Goal: Task Accomplishment & Management: Manage account settings

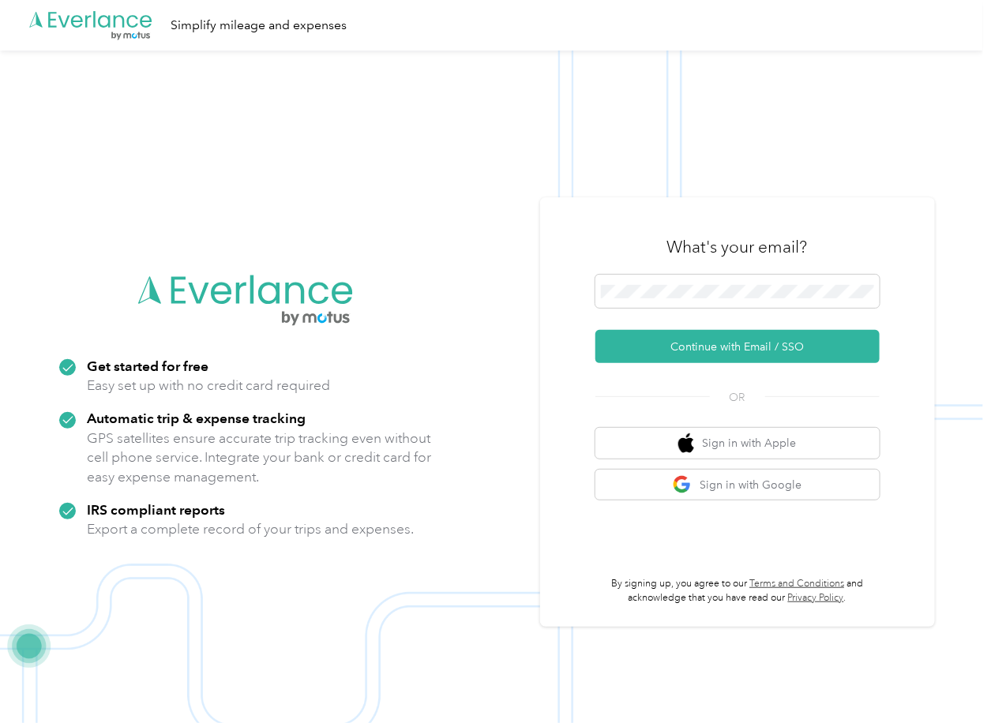
click at [651, 346] on button "Continue with Email / SSO" at bounding box center [738, 346] width 284 height 33
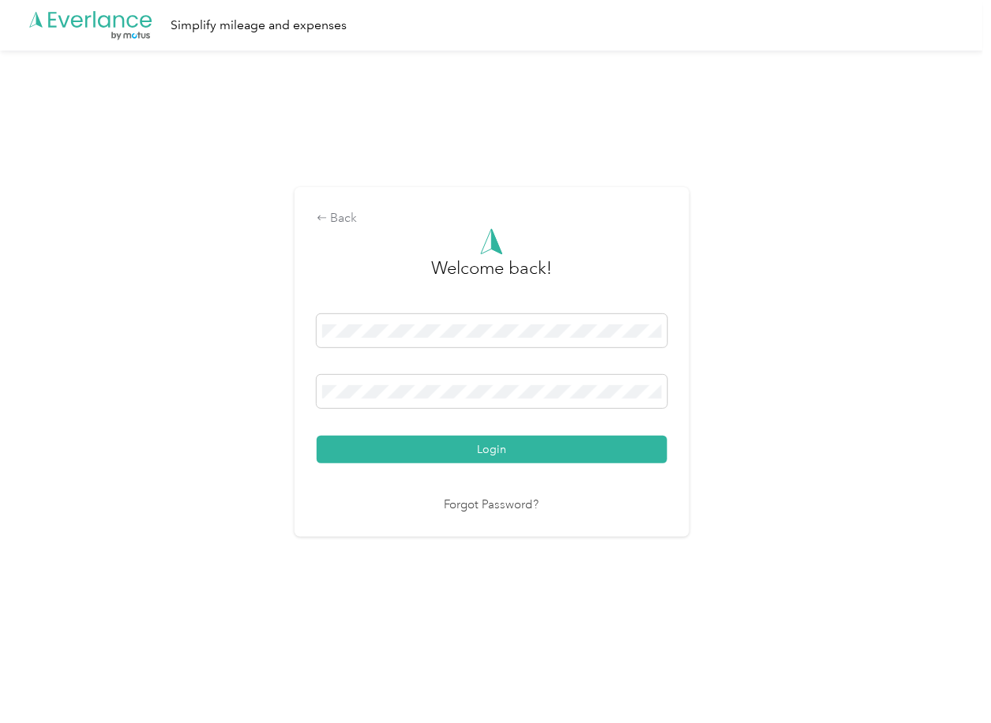
click at [385, 435] on div "Login" at bounding box center [492, 388] width 351 height 149
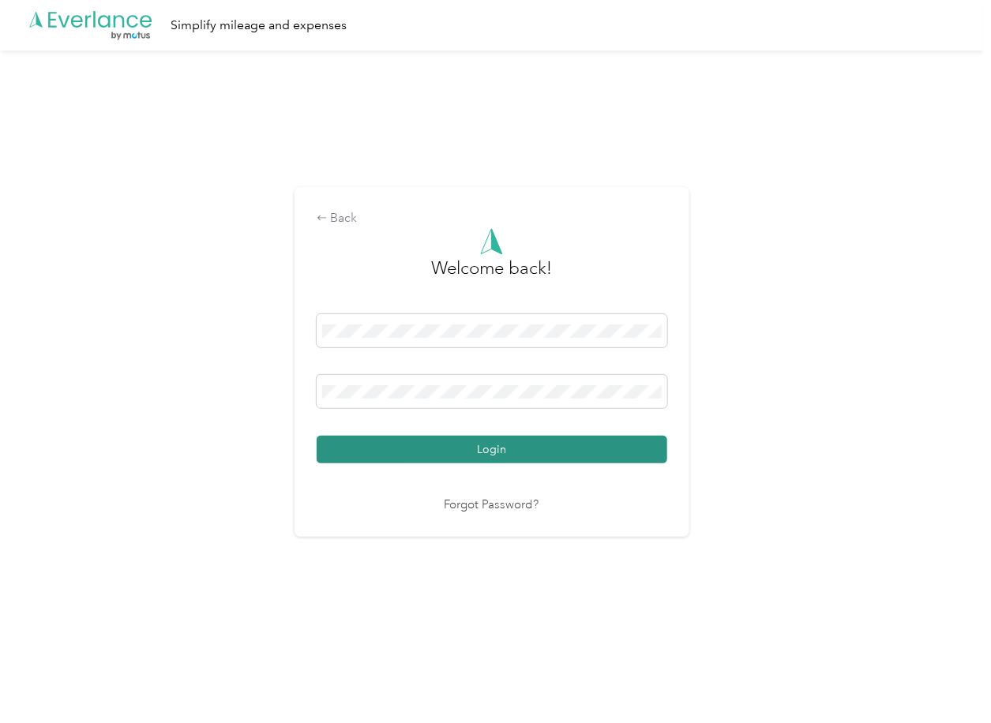
click at [363, 451] on button "Login" at bounding box center [492, 450] width 351 height 28
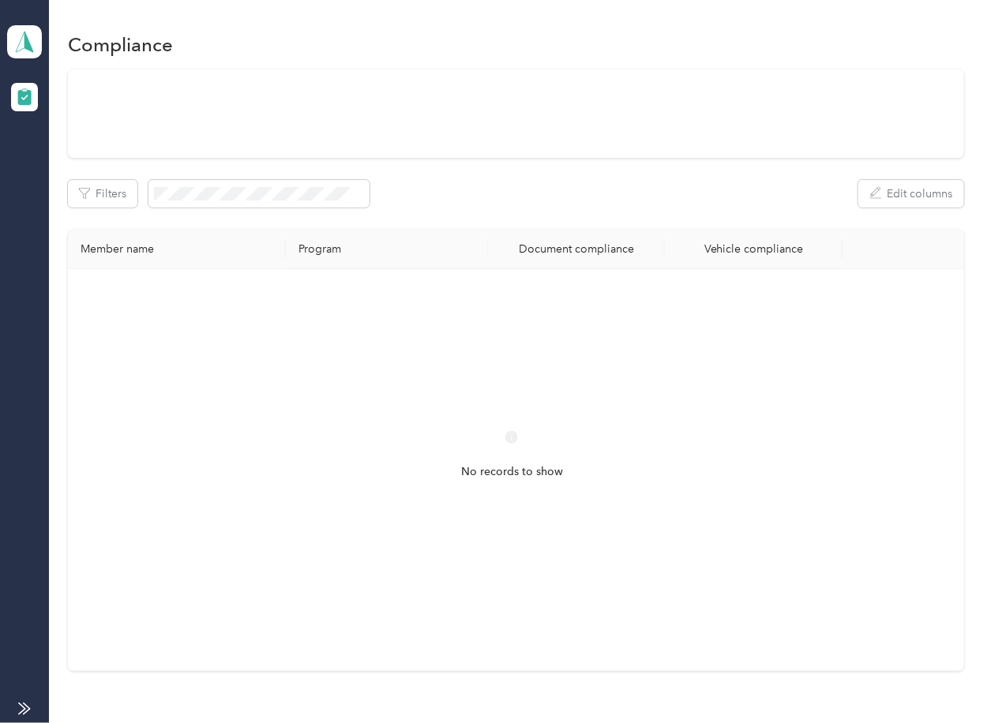
drag, startPoint x: 659, startPoint y: 237, endPoint x: 608, endPoint y: 256, distance: 54.0
click at [660, 237] on tr "Member name Program Document compliance Vehicle compliance" at bounding box center [516, 249] width 896 height 39
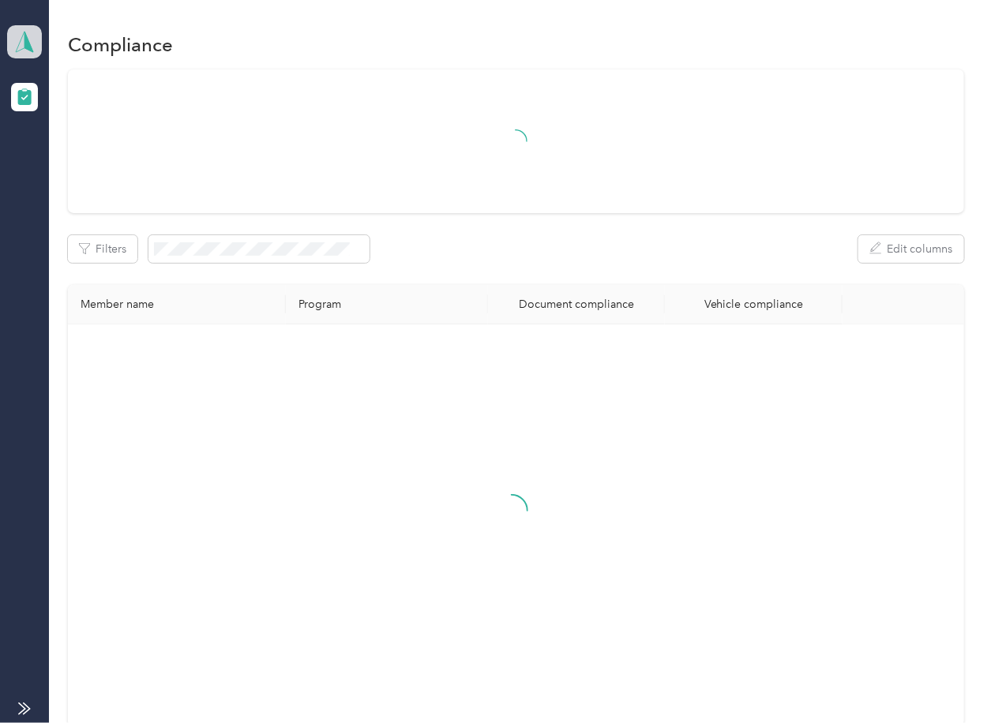
click at [31, 34] on icon at bounding box center [25, 42] width 24 height 22
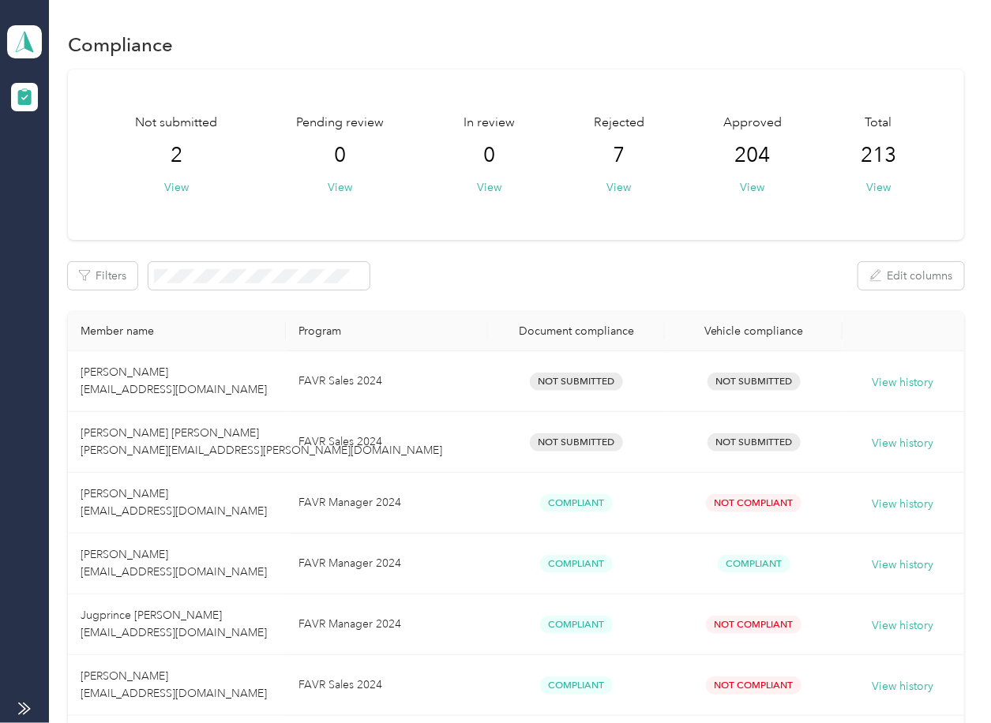
click at [66, 168] on div "Log out" at bounding box center [51, 165] width 61 height 17
